Goal: Task Accomplishment & Management: Use online tool/utility

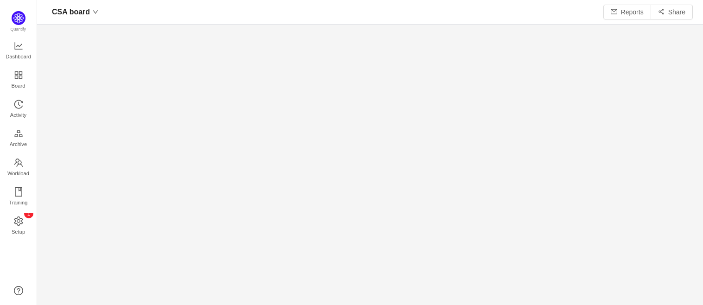
scroll to position [290, 643]
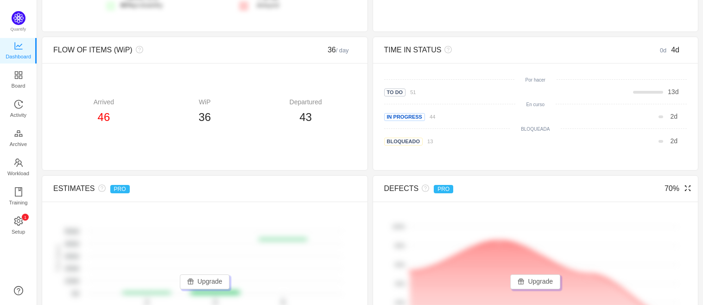
scroll to position [412, 0]
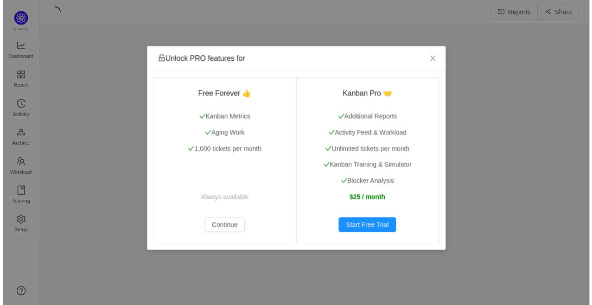
scroll to position [292, 532]
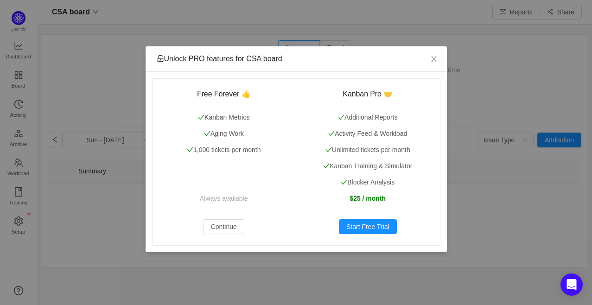
scroll to position [290, 532]
click at [434, 58] on icon "icon: close" at bounding box center [433, 58] width 7 height 7
click at [433, 59] on icon "icon: close" at bounding box center [433, 58] width 7 height 7
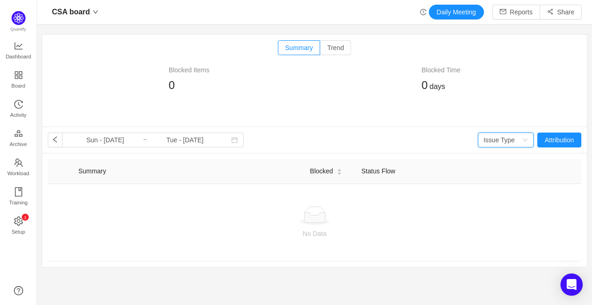
click at [485, 138] on div "Issue Type" at bounding box center [498, 140] width 31 height 14
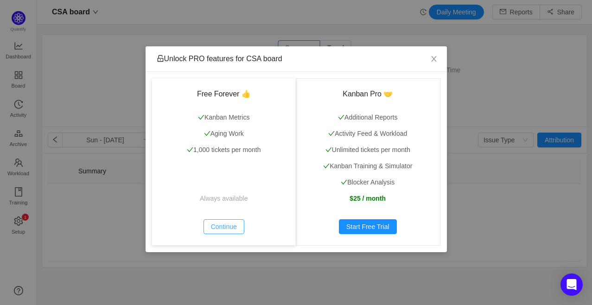
click at [230, 230] on button "Continue" at bounding box center [223, 226] width 41 height 15
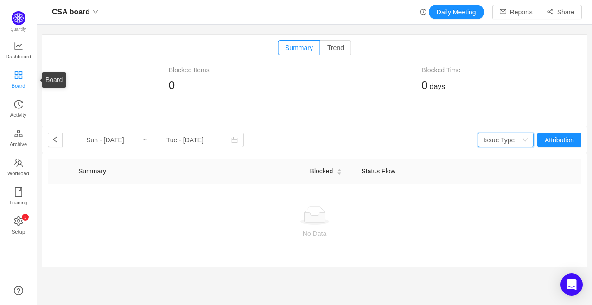
click at [16, 75] on icon "icon: appstore" at bounding box center [18, 74] width 9 height 9
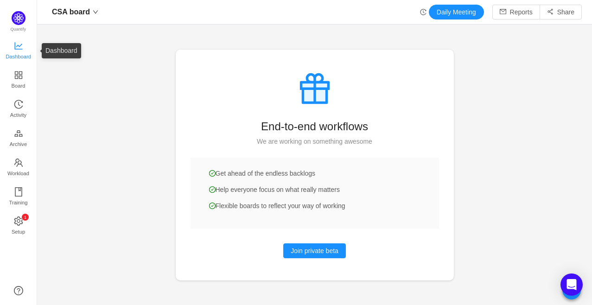
click at [16, 44] on icon "icon: line-chart" at bounding box center [18, 45] width 9 height 9
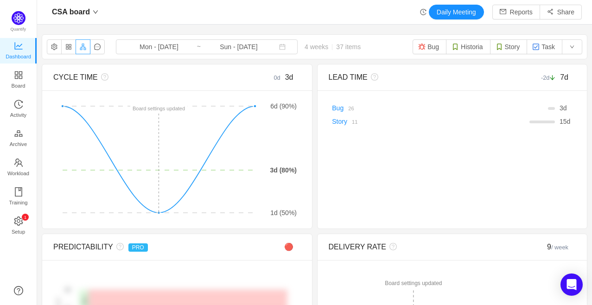
click at [79, 50] on button "button" at bounding box center [83, 46] width 15 height 15
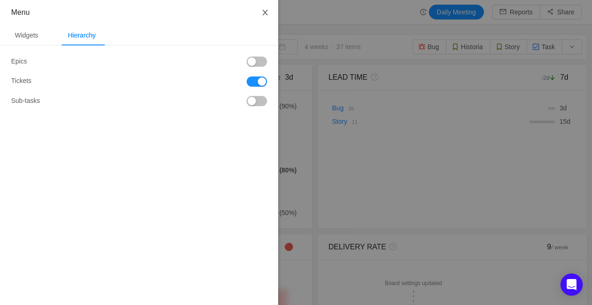
click at [267, 13] on icon "icon: close" at bounding box center [264, 12] width 7 height 7
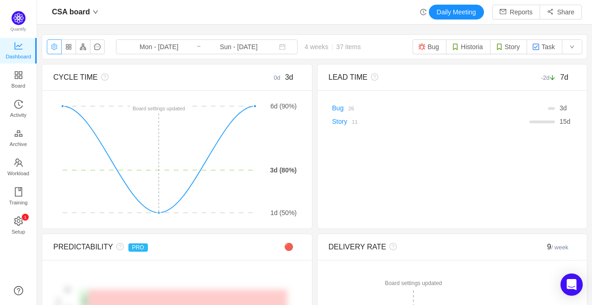
click at [53, 51] on button "button" at bounding box center [54, 46] width 15 height 15
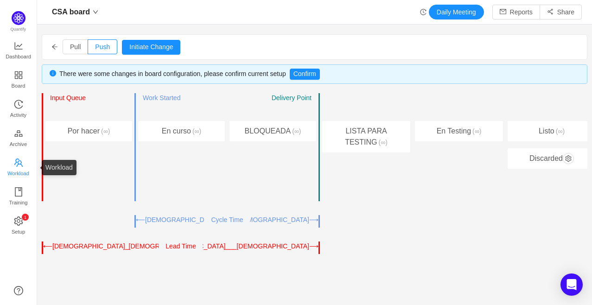
click at [20, 162] on icon "icon: team" at bounding box center [18, 162] width 9 height 9
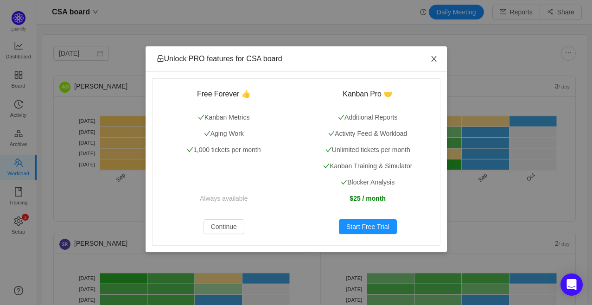
drag, startPoint x: 436, startPoint y: 58, endPoint x: 439, endPoint y: 69, distance: 11.1
click at [436, 59] on icon "icon: close" at bounding box center [433, 58] width 7 height 7
click at [431, 62] on icon "icon: close" at bounding box center [433, 58] width 7 height 7
click at [430, 62] on icon "icon: close" at bounding box center [433, 58] width 7 height 7
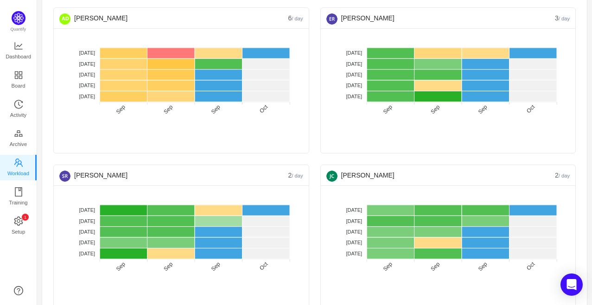
scroll to position [51, 0]
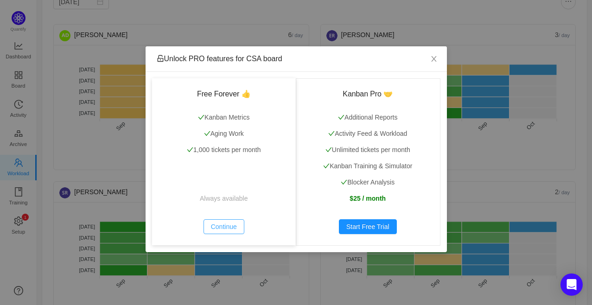
click at [229, 224] on button "Continue" at bounding box center [223, 226] width 41 height 15
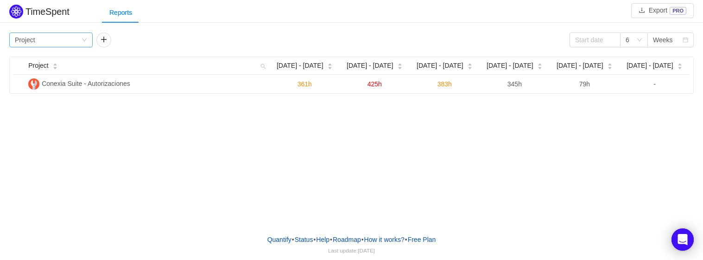
click at [80, 38] on div "Group by Project" at bounding box center [48, 40] width 66 height 14
click at [141, 42] on div "Group by Project 6 Weeks" at bounding box center [351, 39] width 685 height 15
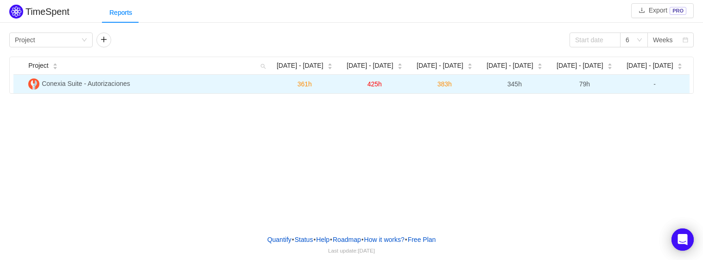
click at [126, 84] on span "Conexia Suite - Autorizaciones" at bounding box center [86, 83] width 89 height 7
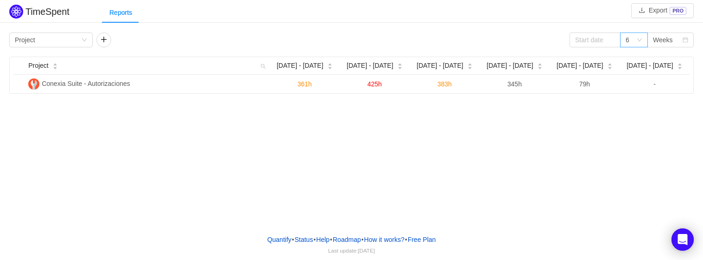
click at [624, 41] on div "6" at bounding box center [634, 39] width 28 height 15
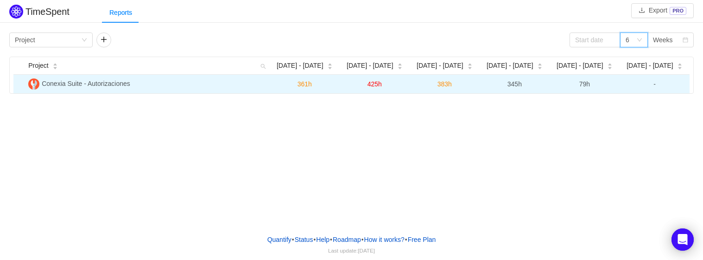
click at [582, 83] on span "79h" at bounding box center [584, 83] width 11 height 7
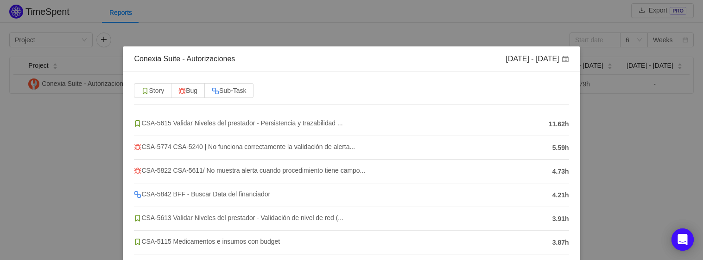
click at [605, 115] on div "Conexia Suite - Autorizaciones Sep 22 - 28 Story Bug Sub-Task CSA-5615 Validar …" at bounding box center [351, 130] width 703 height 260
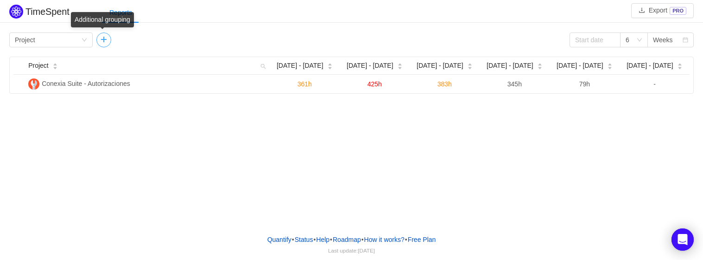
click at [102, 39] on button "button" at bounding box center [103, 39] width 15 height 15
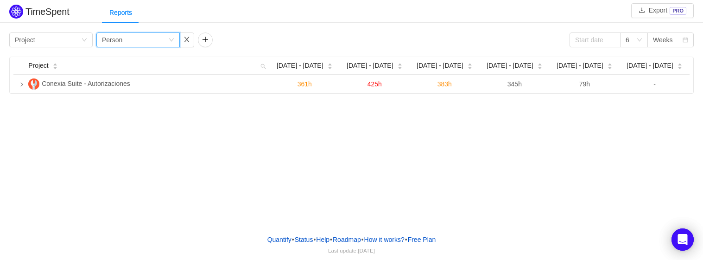
click at [118, 43] on div "Person" at bounding box center [112, 40] width 20 height 14
click at [147, 116] on li "Person" at bounding box center [137, 117] width 83 height 15
click at [164, 41] on div "Group by Person" at bounding box center [135, 40] width 66 height 14
click at [153, 121] on li "Person" at bounding box center [137, 117] width 83 height 15
click at [184, 40] on button "button" at bounding box center [186, 39] width 15 height 15
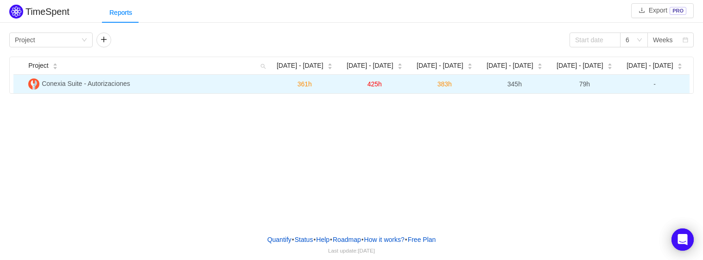
click at [302, 85] on span "361h" at bounding box center [305, 83] width 14 height 7
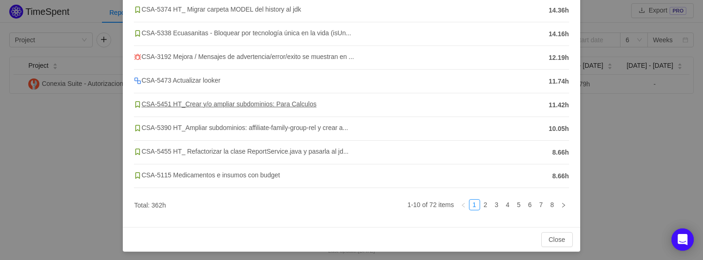
scroll to position [164, 0]
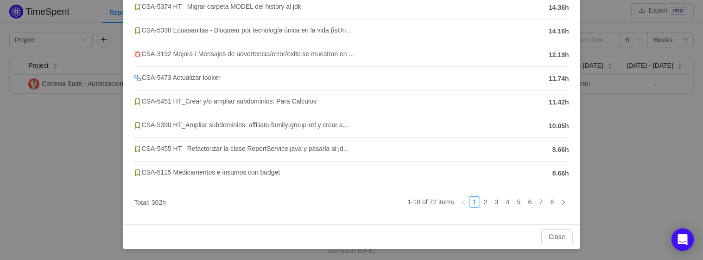
click at [592, 150] on div "Conexia Suite - Autorizaciones Aug 25 - 31 Story Sub-Task Bug CSA-5156 HT_ Ajus…" at bounding box center [351, 130] width 703 height 260
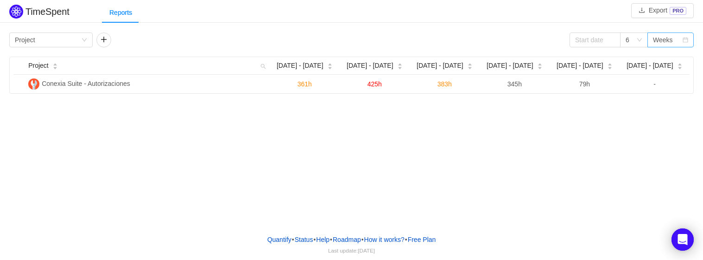
click at [663, 39] on div "Weeks" at bounding box center [663, 40] width 20 height 14
click at [669, 89] on li "Quarters" at bounding box center [671, 87] width 46 height 15
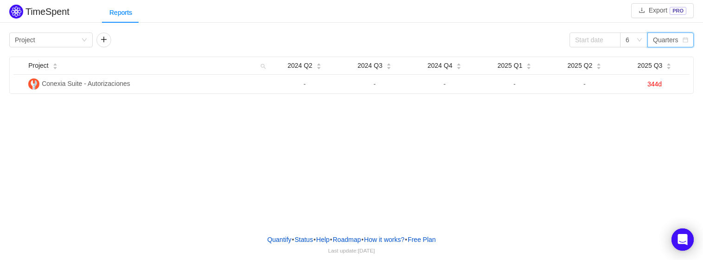
click at [671, 45] on div "Quarters" at bounding box center [665, 40] width 25 height 14
click at [672, 60] on li "Weeks" at bounding box center [671, 58] width 46 height 15
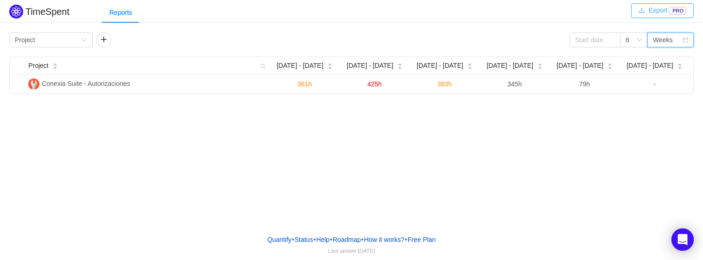
click at [677, 12] on button "Export PRO" at bounding box center [662, 10] width 63 height 15
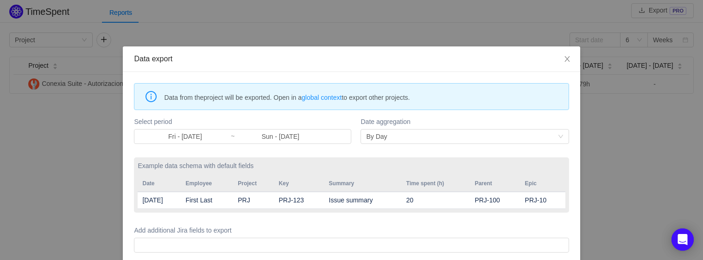
scroll to position [42, 0]
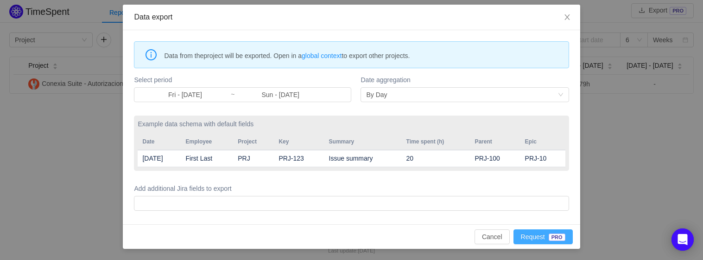
click at [534, 233] on button "Request PRO" at bounding box center [543, 236] width 59 height 15
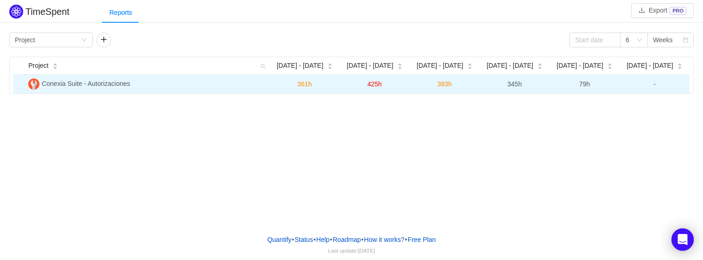
click at [299, 84] on span "361h" at bounding box center [305, 83] width 14 height 7
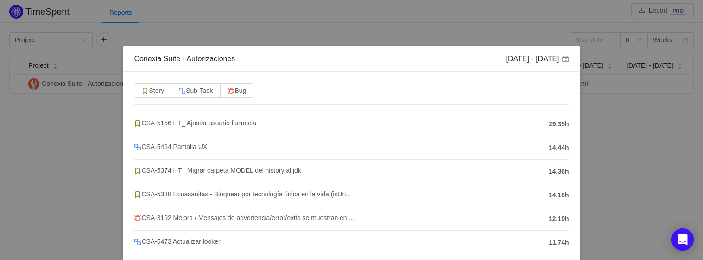
click at [516, 25] on div "Conexia Suite - Autorizaciones Aug 25 - 31 Story Sub-Task Bug CSA-5156 HT_ Ajus…" at bounding box center [351, 130] width 703 height 260
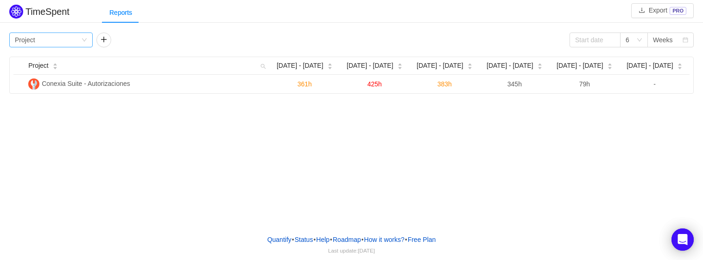
click at [65, 33] on div "Group by Project" at bounding box center [48, 40] width 66 height 14
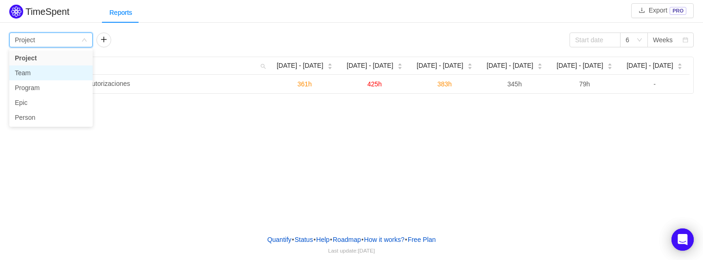
click at [60, 71] on li "Team" at bounding box center [50, 72] width 83 height 15
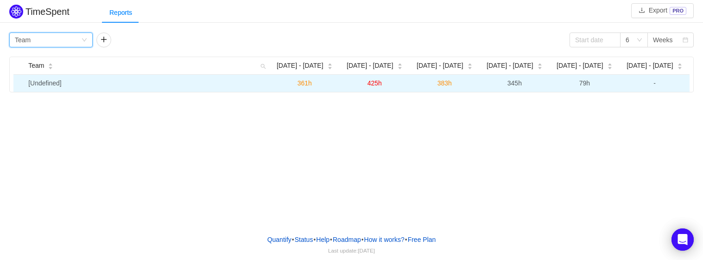
click at [582, 85] on span "79h" at bounding box center [584, 82] width 11 height 7
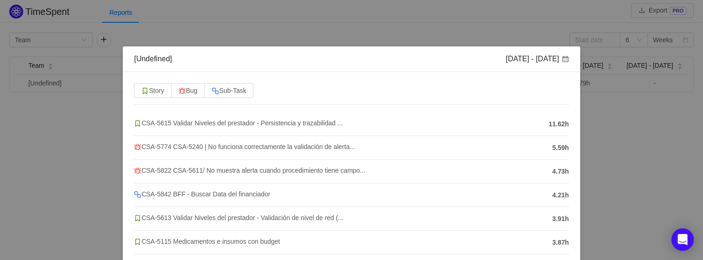
click at [609, 95] on div "[Undefined] Sep 22 - 28 Story Bug Sub-Task CSA-5615 Validar Niveles del prestad…" at bounding box center [351, 130] width 703 height 260
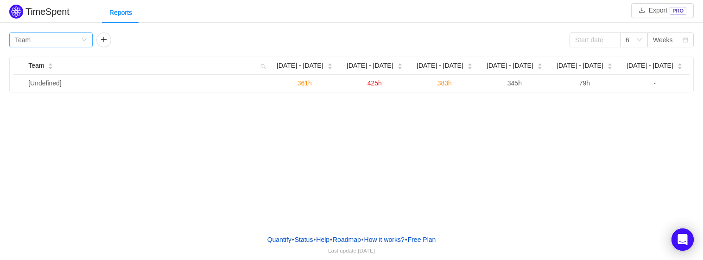
click at [65, 40] on div "Group by Team" at bounding box center [48, 40] width 66 height 14
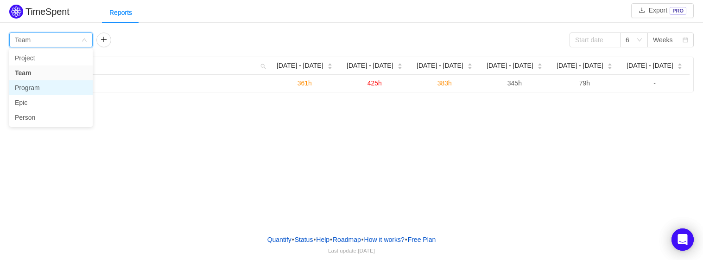
click at [62, 87] on li "Program" at bounding box center [50, 87] width 83 height 15
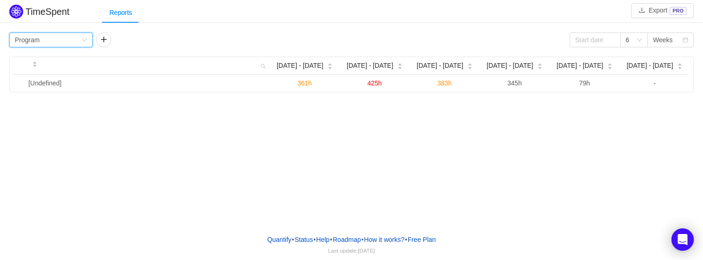
click at [68, 39] on div "Group by Program" at bounding box center [48, 40] width 66 height 14
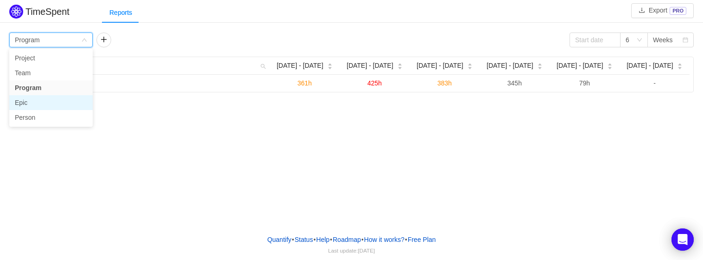
click at [48, 102] on li "Epic" at bounding box center [50, 102] width 83 height 15
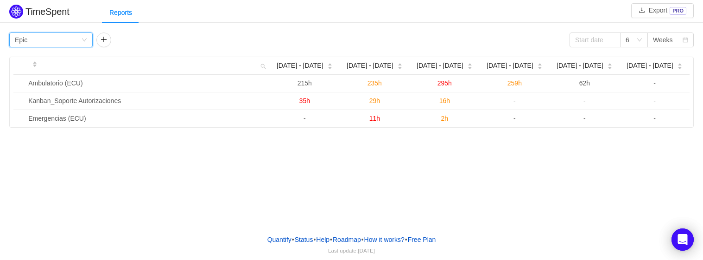
click at [78, 39] on div "Group by Epic" at bounding box center [48, 40] width 66 height 14
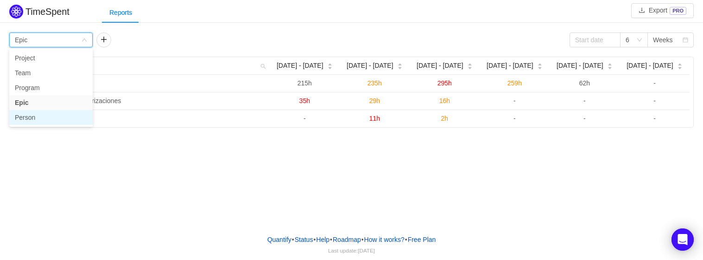
click at [48, 120] on li "Person" at bounding box center [50, 117] width 83 height 15
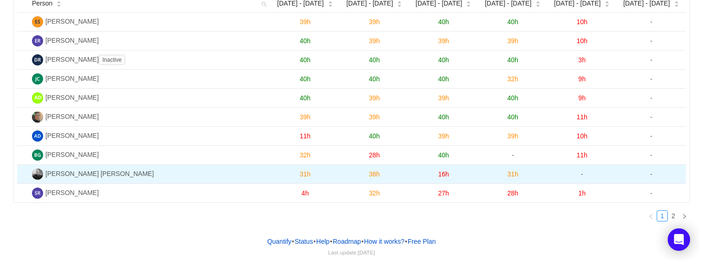
scroll to position [65, 0]
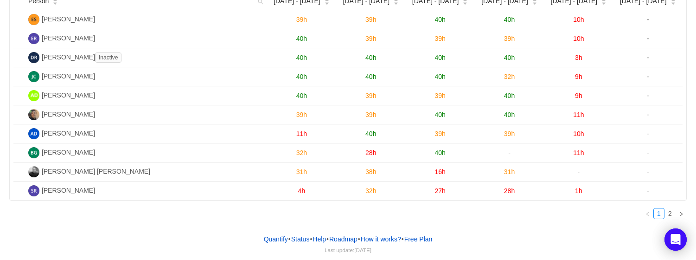
click at [582, 153] on span "11h" at bounding box center [578, 152] width 11 height 7
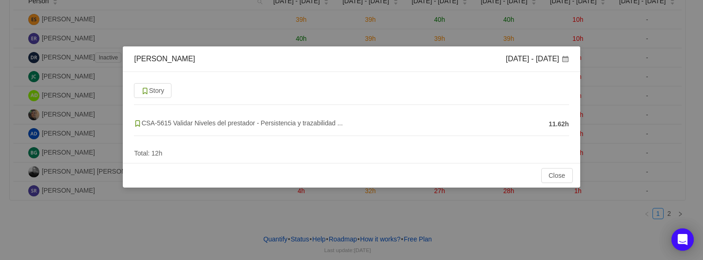
click at [550, 123] on span "11.62h" at bounding box center [559, 124] width 20 height 10
click at [559, 127] on span "11.62h" at bounding box center [559, 124] width 20 height 10
click at [238, 123] on span "CSA-5615 Validar Niveles del prestador - Persistencia y trazabilidad ..." at bounding box center [238, 122] width 209 height 7
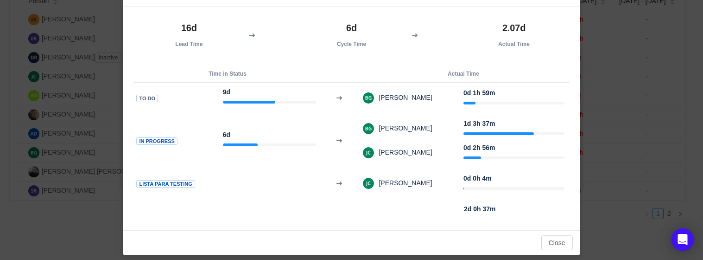
scroll to position [71, 0]
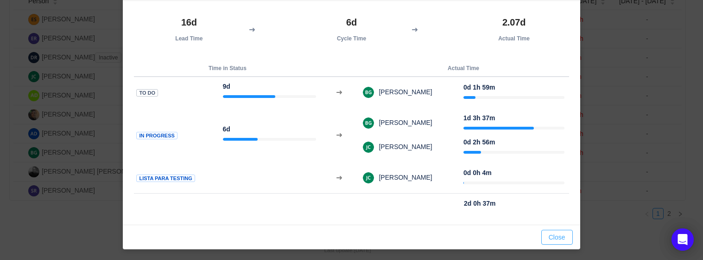
click at [541, 240] on button "Close" at bounding box center [557, 236] width 32 height 15
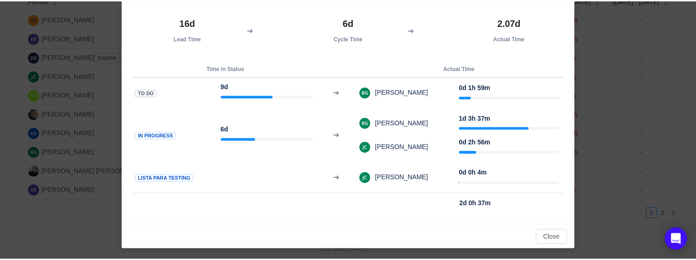
scroll to position [0, 0]
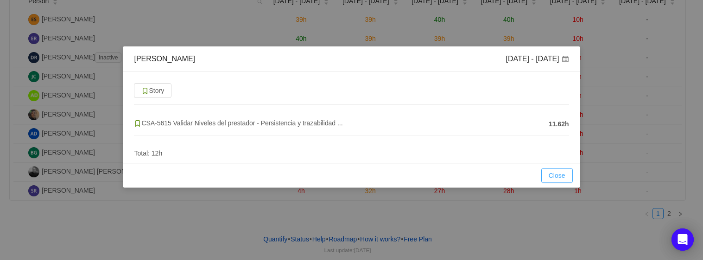
click at [566, 175] on button "Close" at bounding box center [557, 175] width 32 height 15
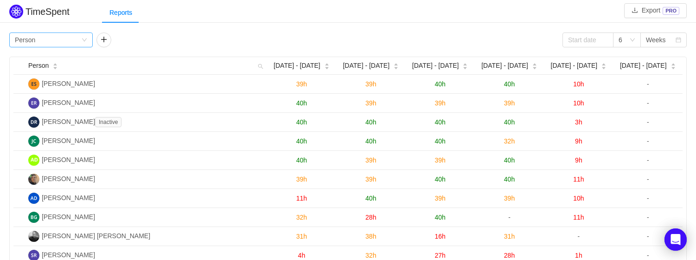
click at [68, 40] on div "Group by Person" at bounding box center [48, 40] width 66 height 14
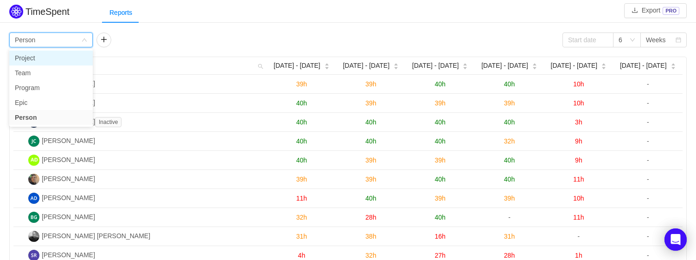
click at [64, 52] on li "Project" at bounding box center [50, 58] width 83 height 15
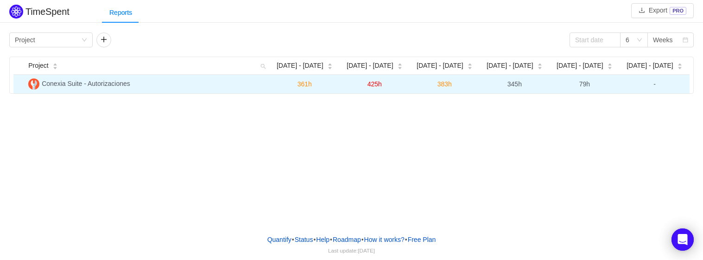
click at [585, 82] on span "79h" at bounding box center [584, 83] width 11 height 7
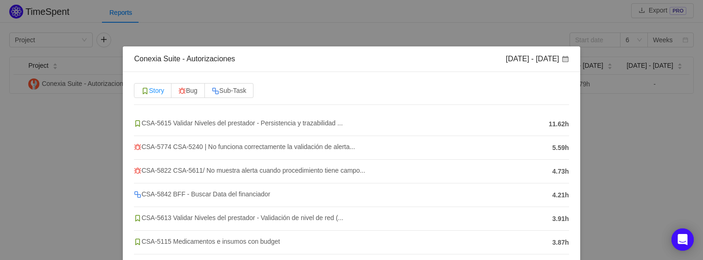
click at [149, 89] on span "Story" at bounding box center [152, 90] width 23 height 7
click at [141, 93] on input "Story" at bounding box center [141, 93] width 0 height 0
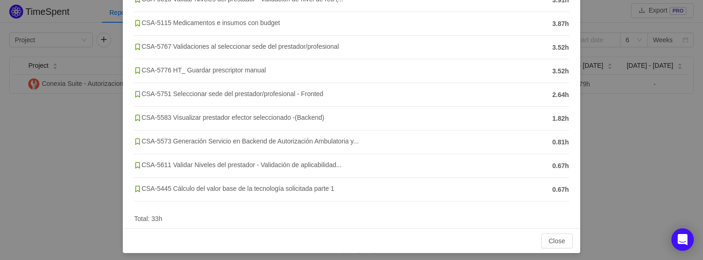
scroll to position [152, 0]
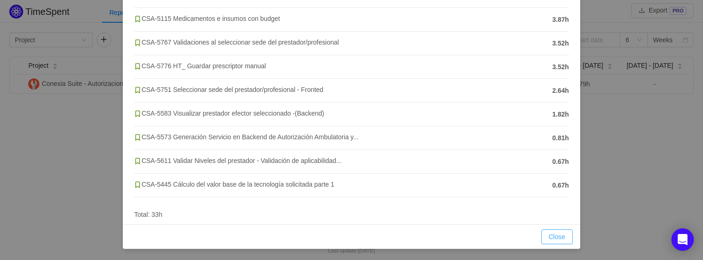
click at [561, 238] on button "Close" at bounding box center [557, 236] width 32 height 15
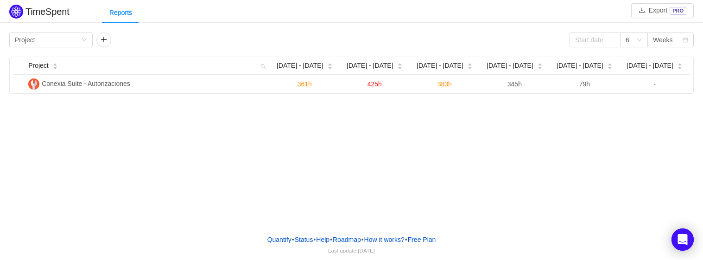
scroll to position [118, 0]
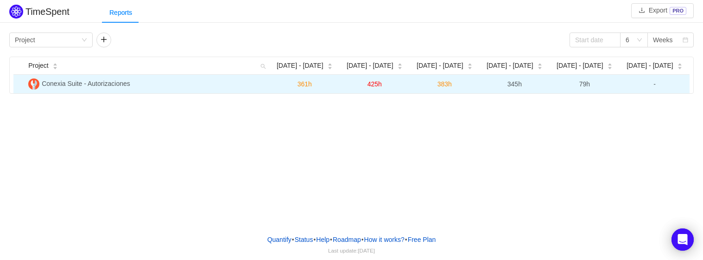
click at [584, 80] on span "79h" at bounding box center [584, 83] width 11 height 7
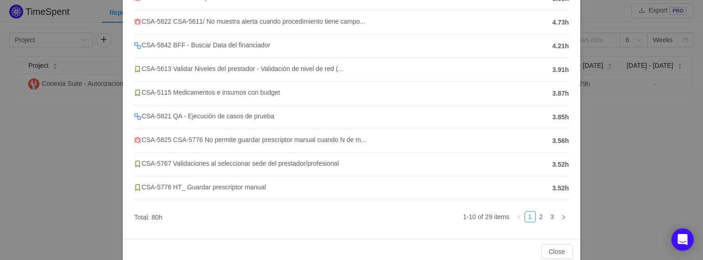
scroll to position [164, 0]
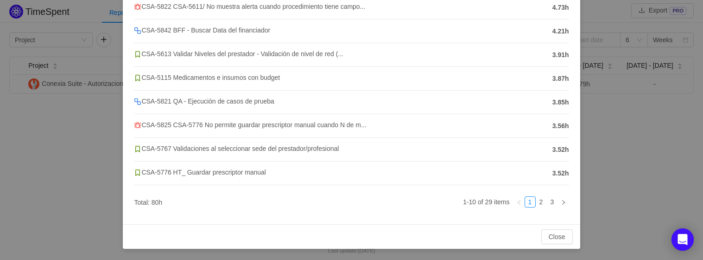
click at [643, 163] on div "Conexia Suite - Autorizaciones Sep 22 - 28 Story Bug Sub-Task CSA-5615 Validar …" at bounding box center [351, 130] width 703 height 260
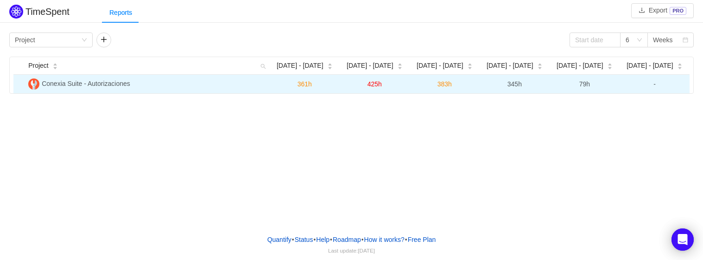
click at [512, 84] on span "345h" at bounding box center [515, 83] width 14 height 7
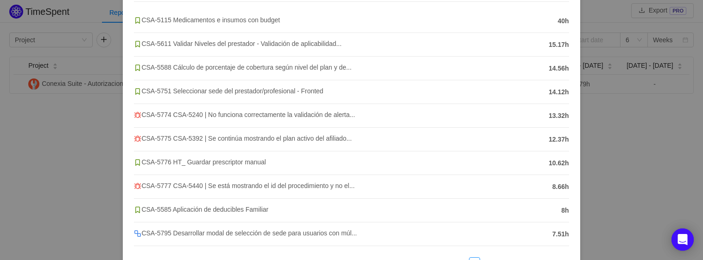
scroll to position [154, 0]
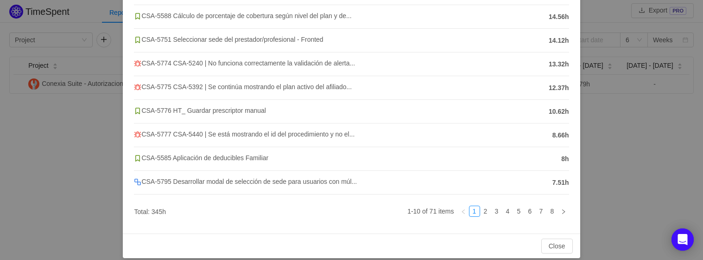
click at [615, 160] on div "Conexia Suite - Autorizaciones Sep 15 - 21 Story Bug Sub-Task CSA-5115 Medicame…" at bounding box center [351, 130] width 703 height 260
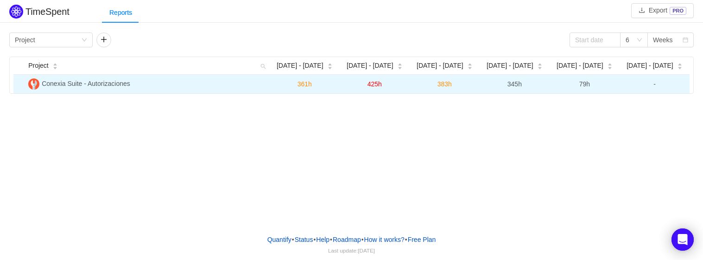
click at [585, 82] on span "79h" at bounding box center [584, 83] width 11 height 7
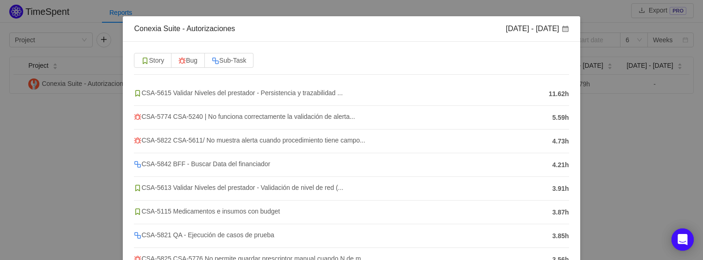
scroll to position [0, 0]
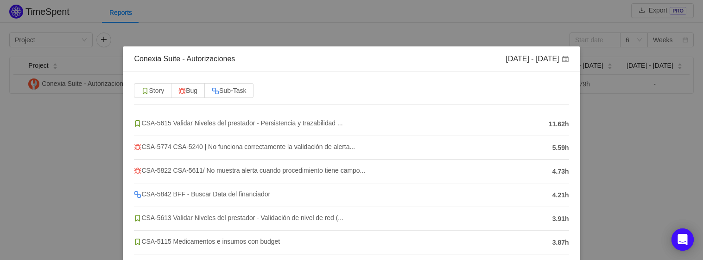
click at [610, 163] on div "Conexia Suite - Autorizaciones Sep 22 - 28 Story Bug Sub-Task CSA-5615 Validar …" at bounding box center [351, 130] width 703 height 260
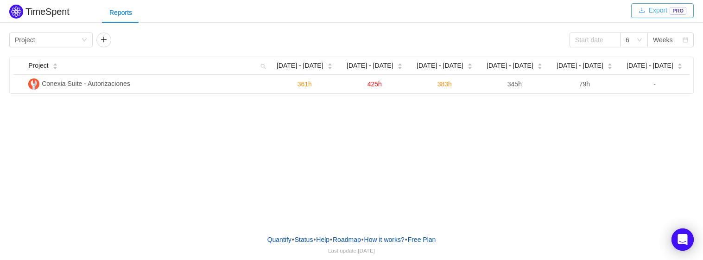
click at [659, 12] on button "Export PRO" at bounding box center [662, 10] width 63 height 15
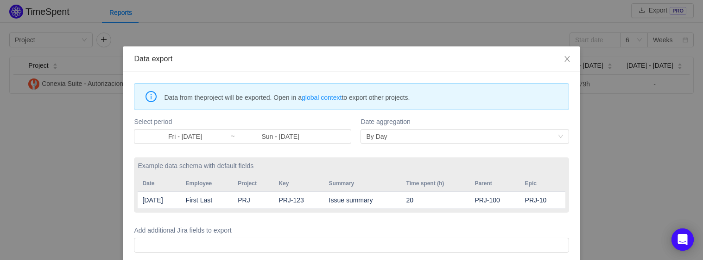
drag, startPoint x: 162, startPoint y: 96, endPoint x: 424, endPoint y: 96, distance: 261.4
click at [424, 96] on div "Data from the project will be exported. Open in a global context to export othe…" at bounding box center [351, 96] width 435 height 27
copy span "Data from the project will be exported. Open in a global context to export othe…"
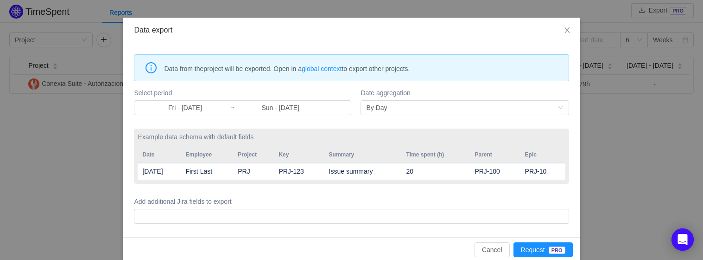
scroll to position [42, 0]
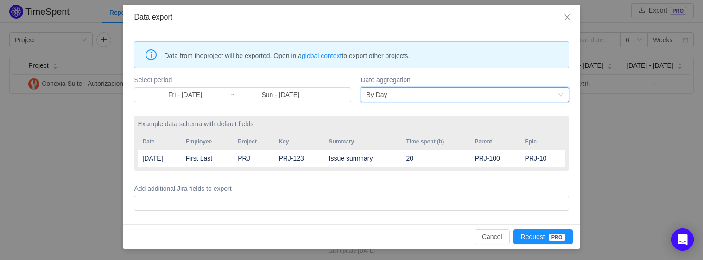
click at [404, 91] on div "By Day" at bounding box center [461, 95] width 191 height 14
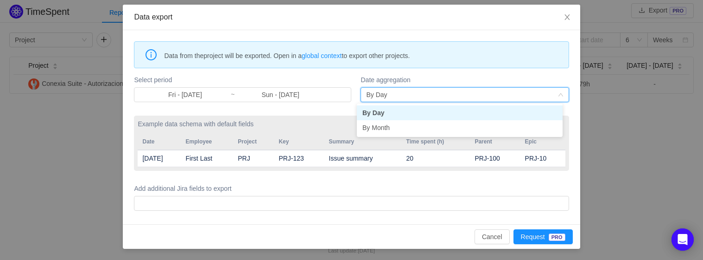
click at [404, 92] on div "By Day" at bounding box center [461, 95] width 191 height 14
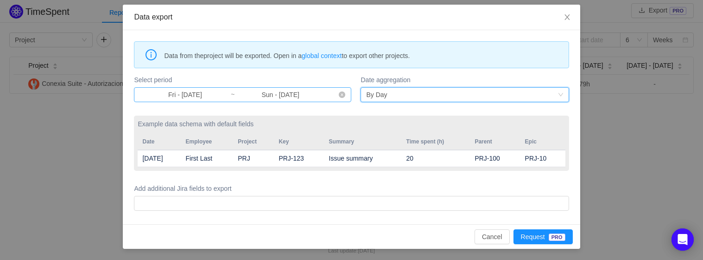
click at [297, 96] on input "Sun - [DATE]" at bounding box center [280, 94] width 91 height 10
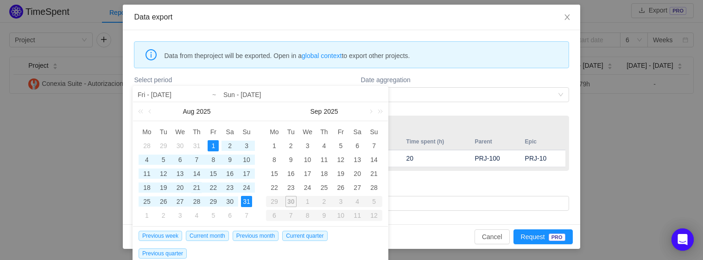
click at [194, 187] on div "21" at bounding box center [196, 187] width 11 height 11
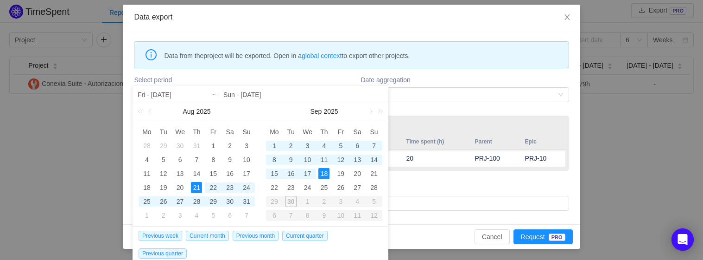
click at [326, 172] on div "18" at bounding box center [323, 173] width 11 height 11
type input "Thu - Aug 21, 2025"
type input "Thu - Sep 18, 2025"
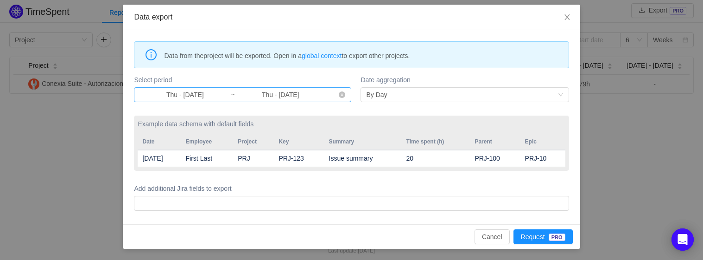
click at [194, 95] on input "Thu - Aug 21, 2025" at bounding box center [185, 94] width 91 height 10
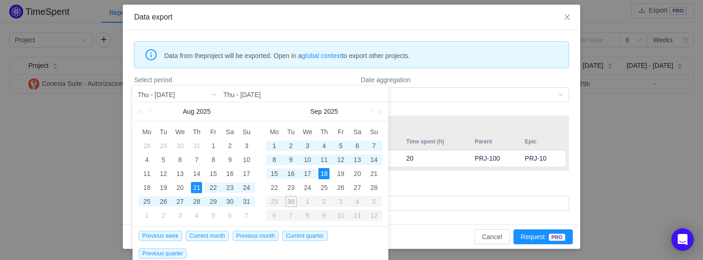
click at [325, 171] on div "18" at bounding box center [323, 173] width 11 height 11
